Goal: Entertainment & Leisure: Browse casually

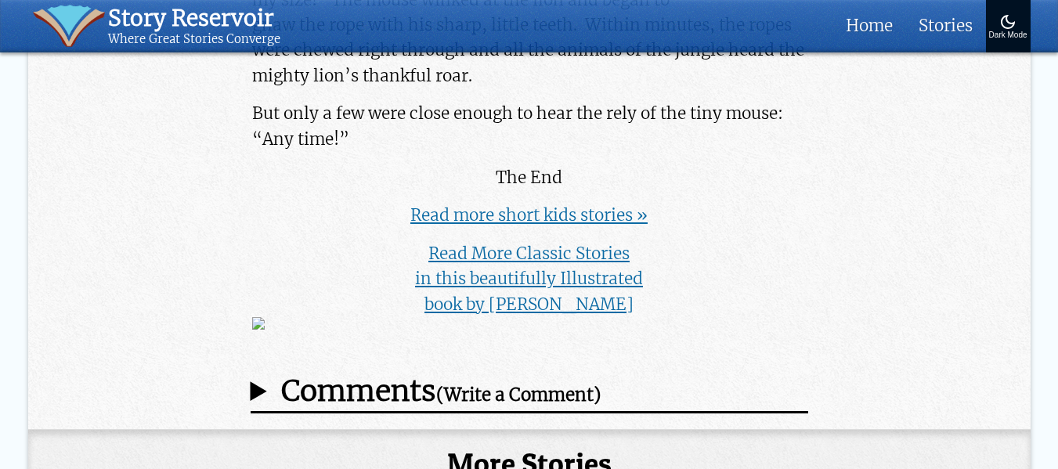
scroll to position [1697, 0]
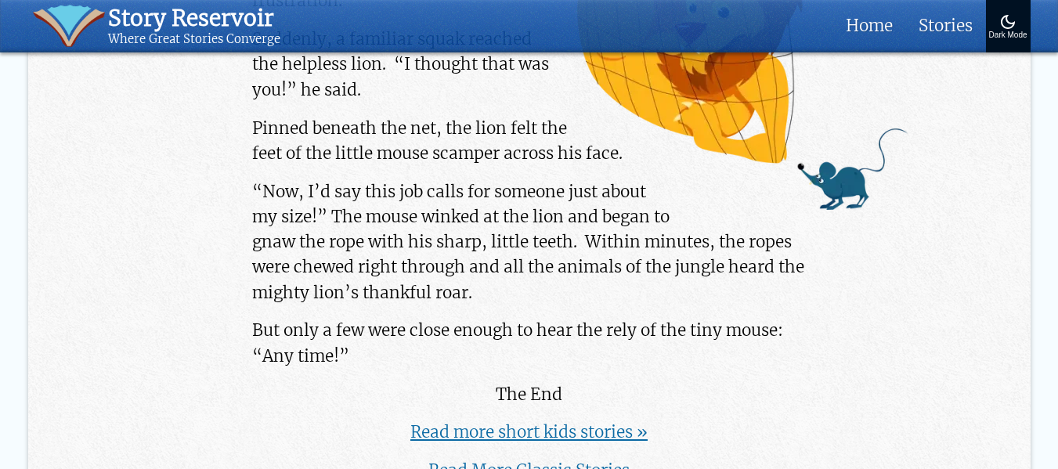
scroll to position [1411, 0]
